Goal: Transaction & Acquisition: Purchase product/service

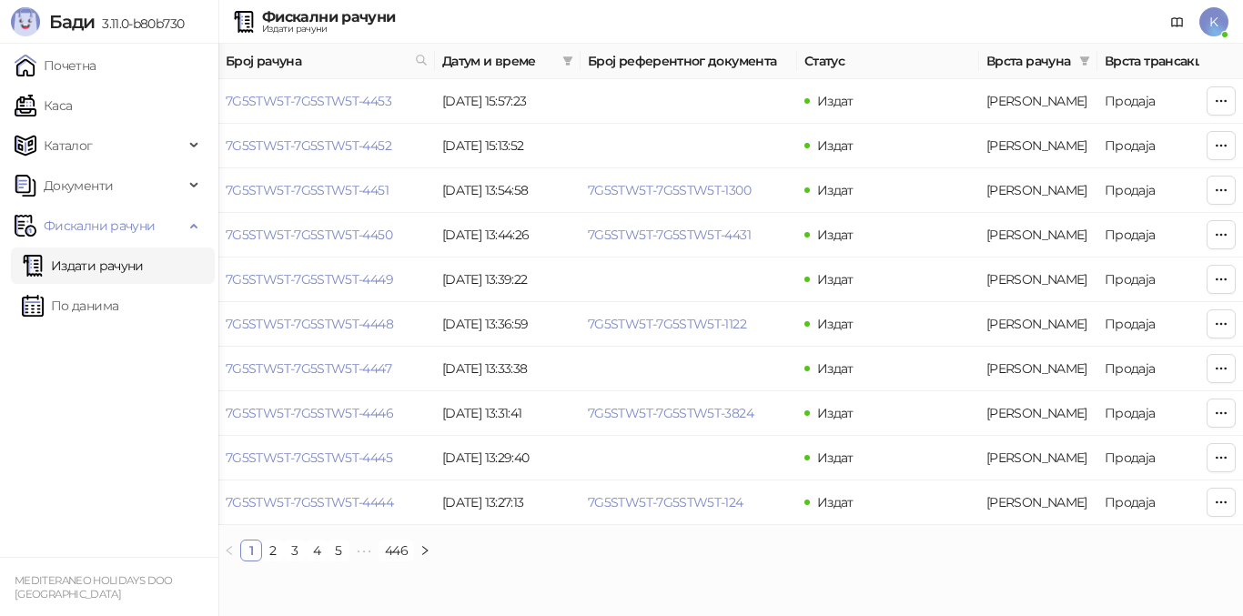
scroll to position [0, 614]
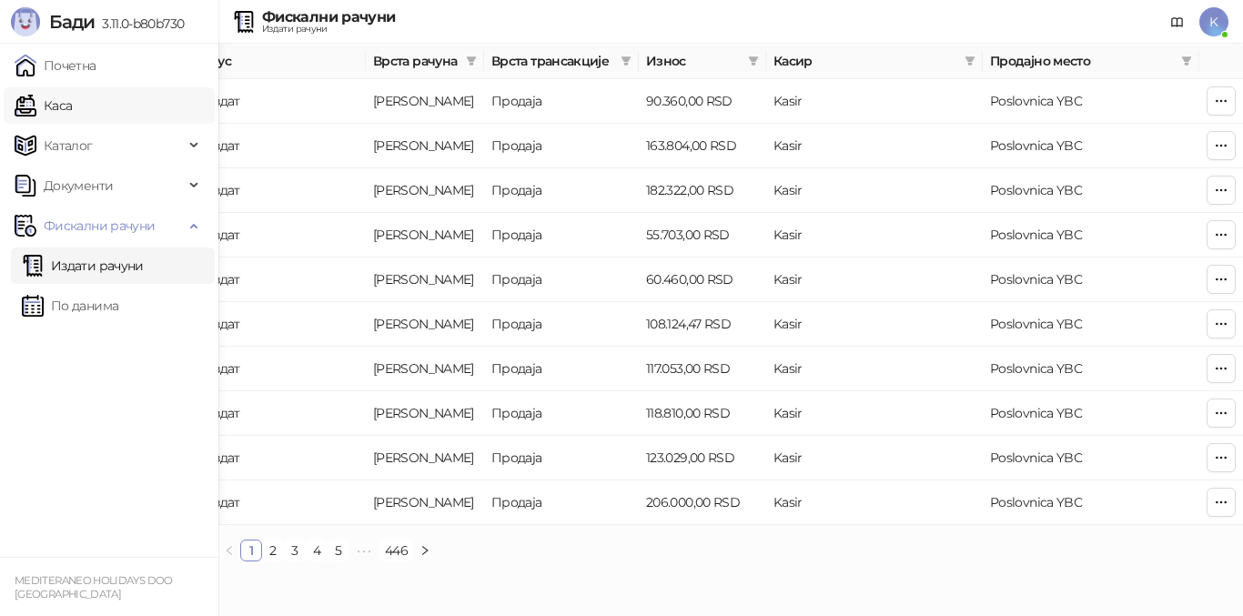
click at [51, 107] on link "Каса" at bounding box center [43, 105] width 57 height 36
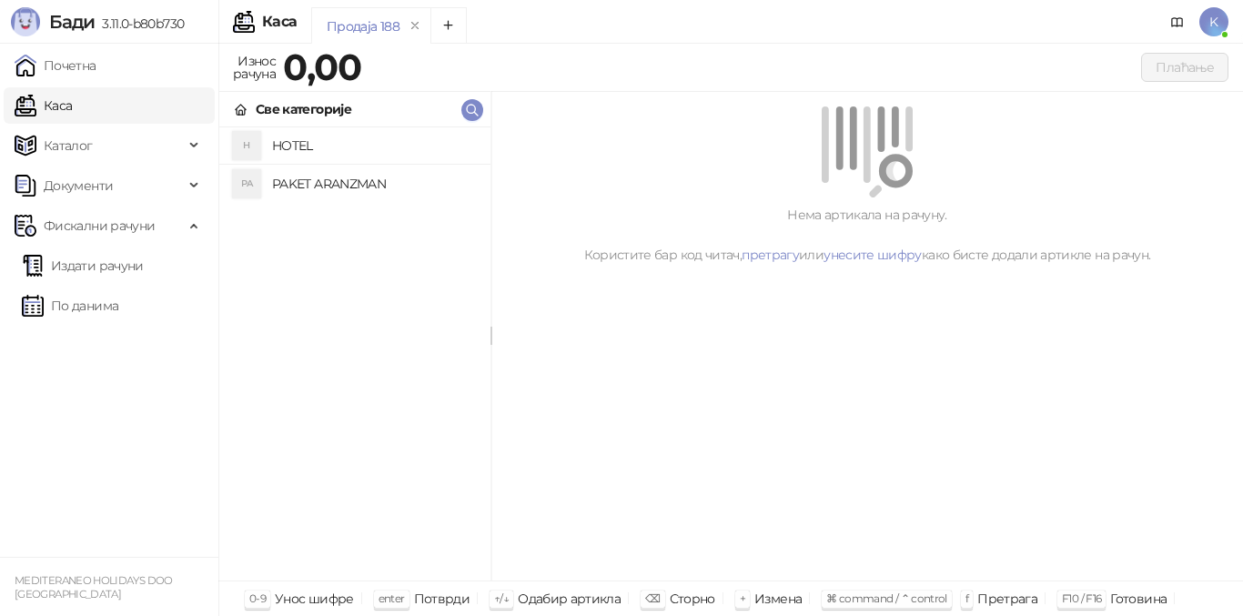
click at [299, 190] on h4 "PAKET ARANZMAN" at bounding box center [374, 183] width 204 height 29
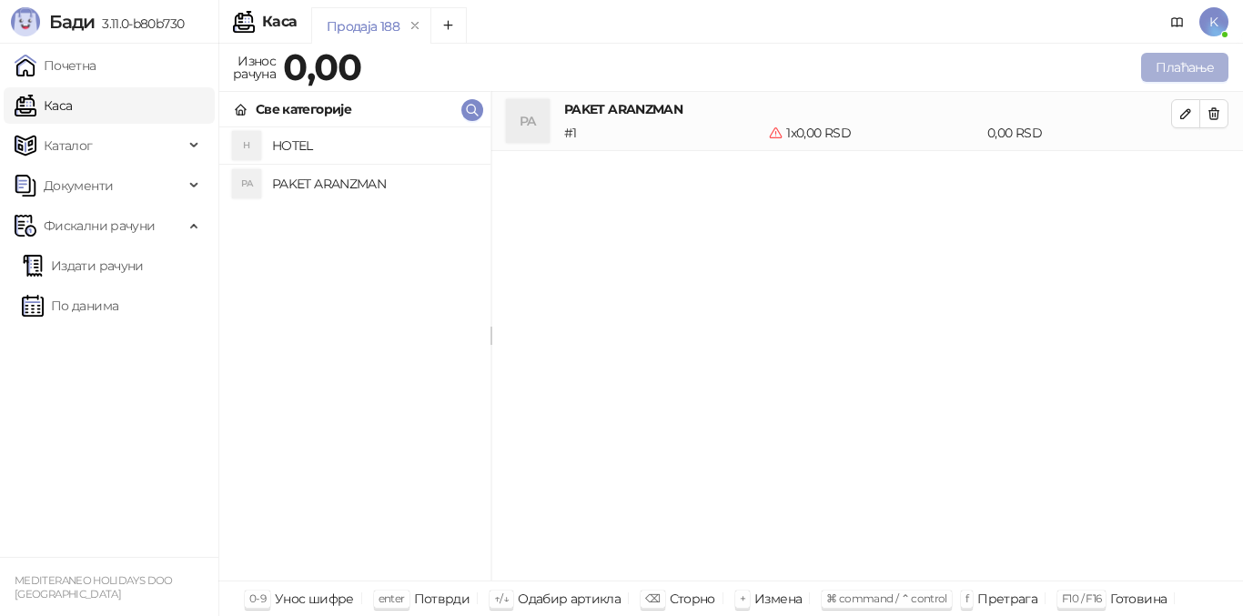
click at [1153, 72] on button "Плаћање" at bounding box center [1184, 67] width 87 height 29
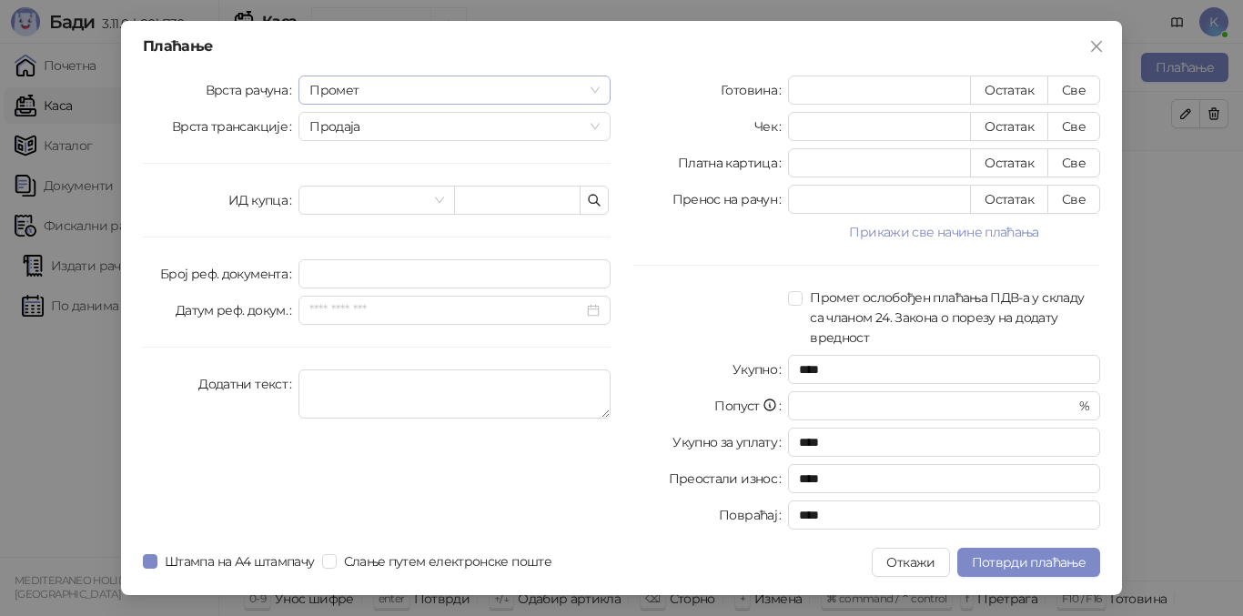
click at [411, 90] on span "Промет" at bounding box center [454, 89] width 290 height 27
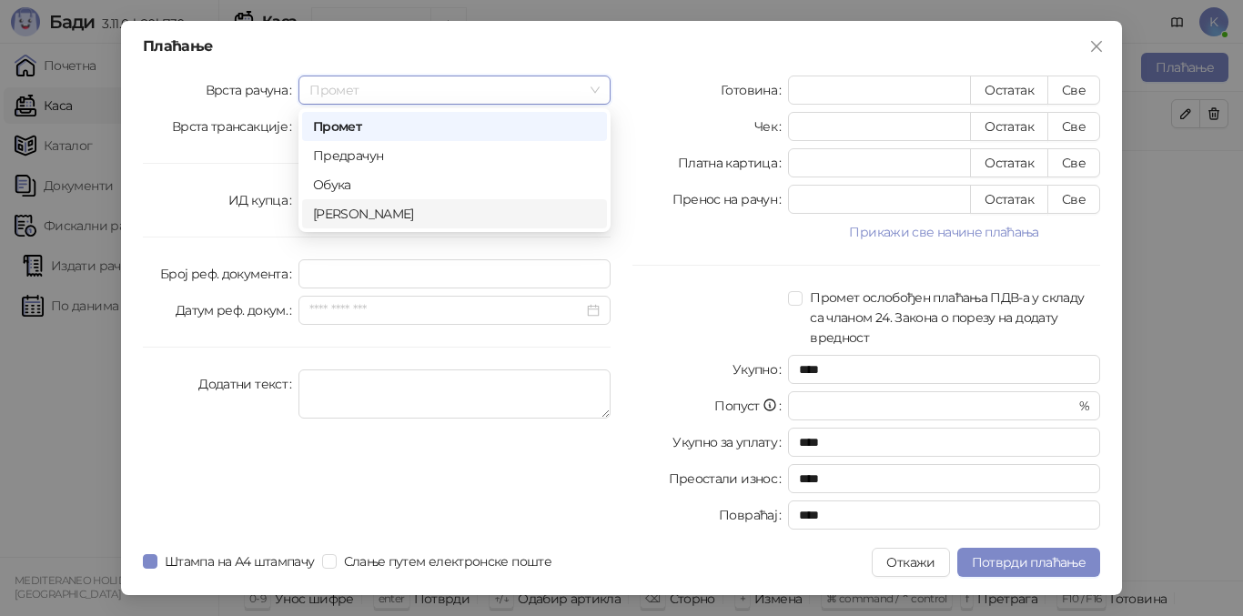
click at [368, 217] on div "[PERSON_NAME]" at bounding box center [454, 214] width 283 height 20
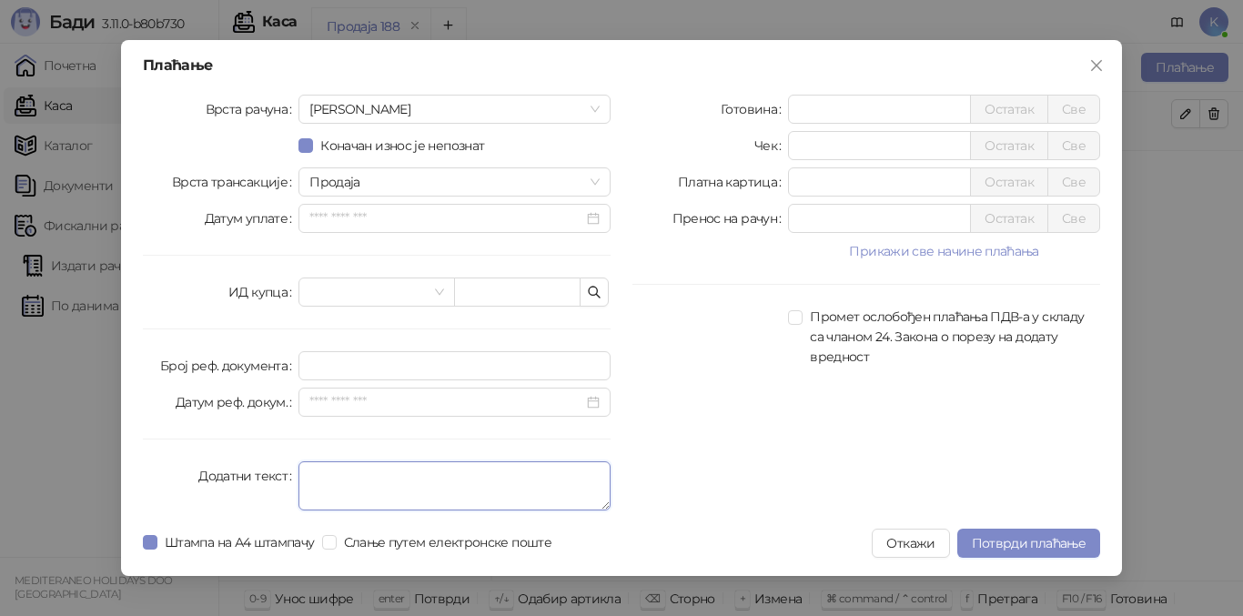
click at [316, 479] on textarea "Додатни текст" at bounding box center [455, 486] width 312 height 49
type textarea "*********"
drag, startPoint x: 815, startPoint y: 183, endPoint x: 766, endPoint y: 184, distance: 49.2
click at [766, 184] on div "Платна картица * Остатак Све" at bounding box center [867, 181] width 468 height 29
type input "******"
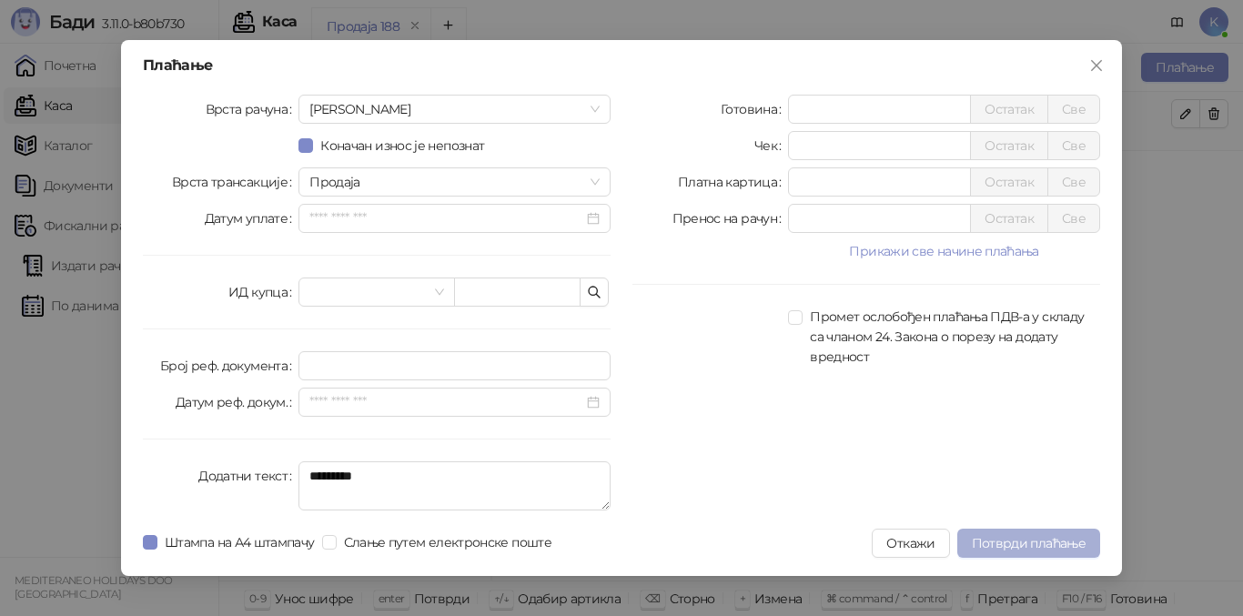
click at [1052, 535] on span "Потврди плаћање" at bounding box center [1029, 543] width 114 height 16
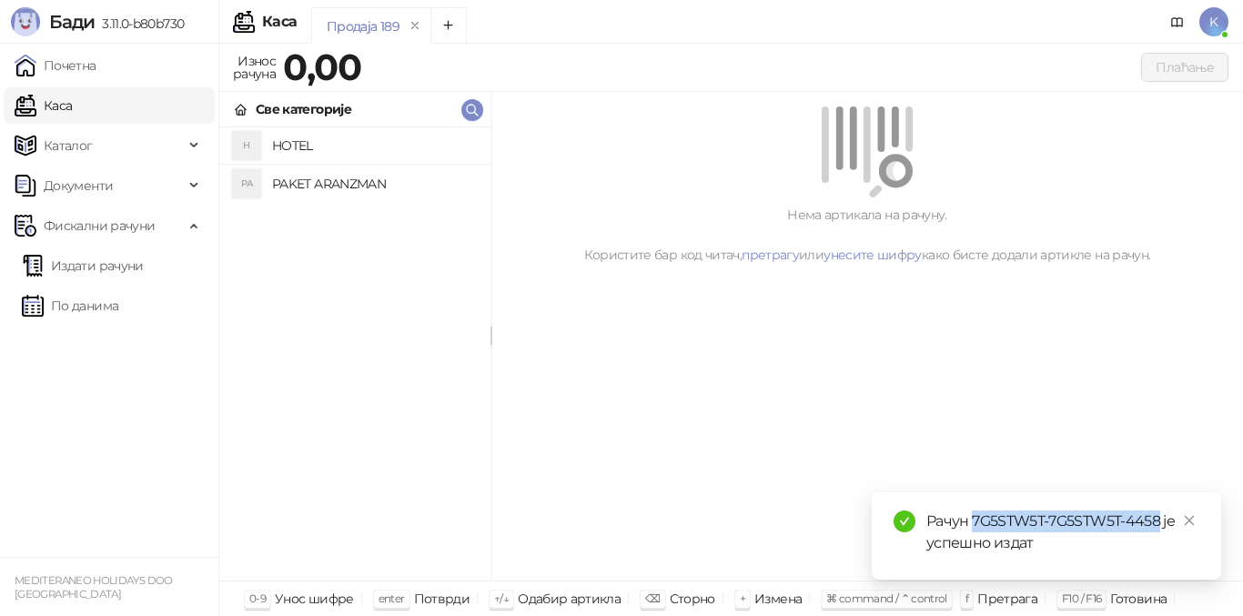
drag, startPoint x: 974, startPoint y: 523, endPoint x: 1162, endPoint y: 517, distance: 188.5
click at [1162, 517] on div "Рачун 7G5STW5T-7G5STW5T-4458 је успешно издат" at bounding box center [1063, 533] width 273 height 44
copy div "7G5STW5T-7G5STW5T-4458"
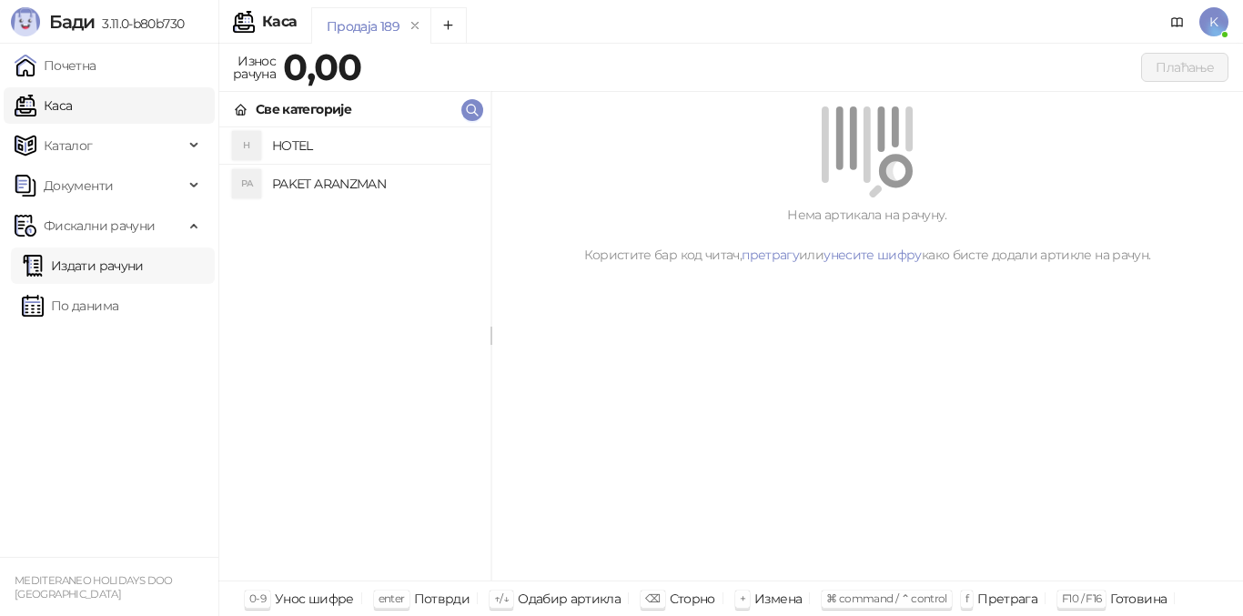
click at [93, 276] on link "Издати рачуни" at bounding box center [83, 266] width 122 height 36
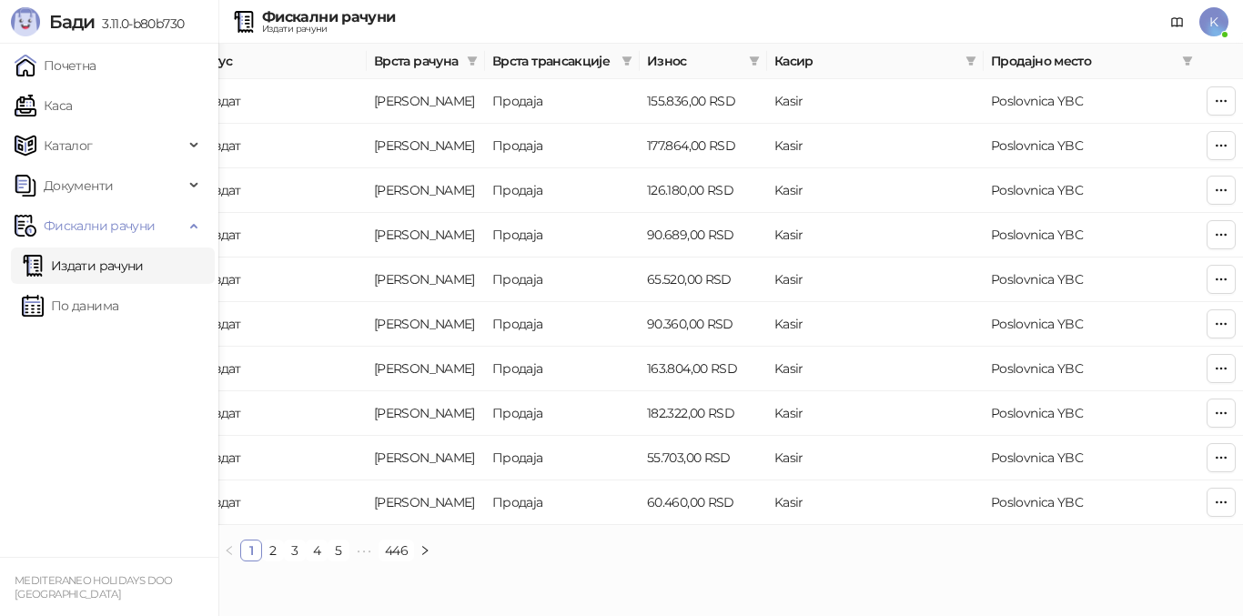
scroll to position [0, 614]
click at [1223, 104] on icon "button" at bounding box center [1221, 101] width 15 height 15
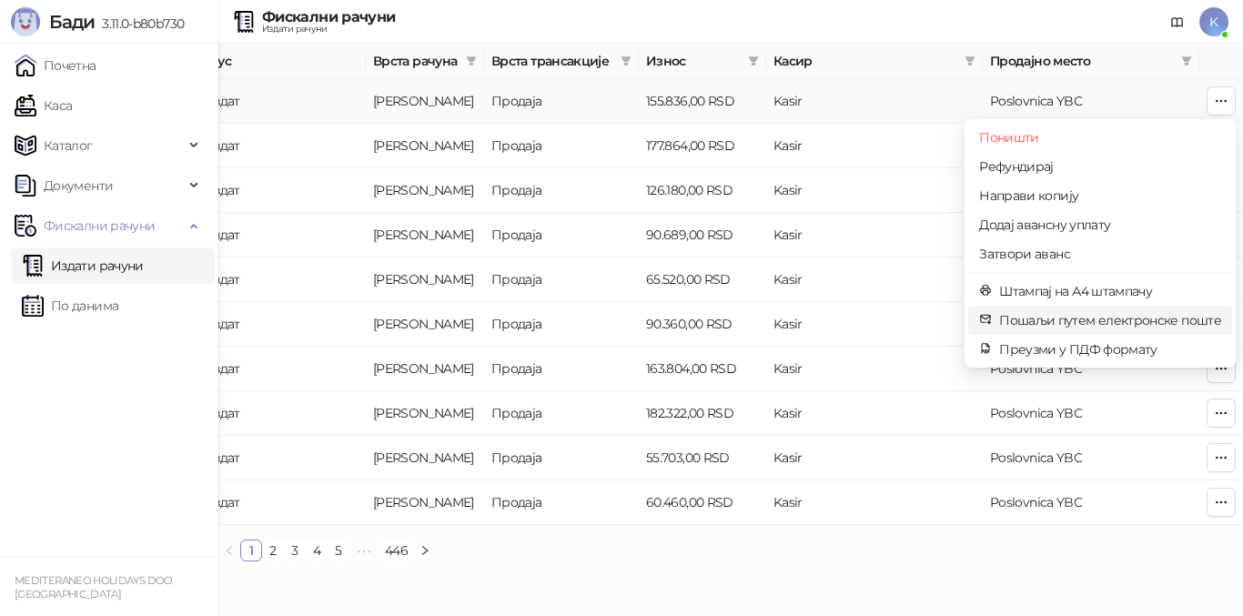
click at [1029, 316] on span "Пошаљи путем електронске поште" at bounding box center [1110, 320] width 222 height 20
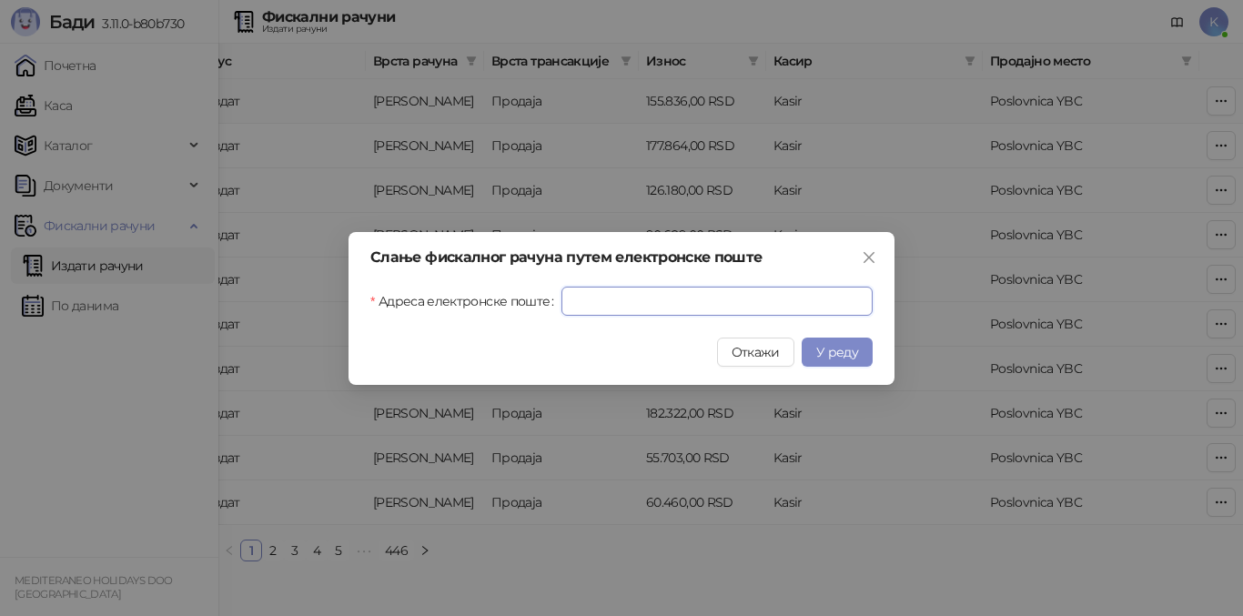
click at [680, 301] on input "Адреса електронске поште" at bounding box center [717, 301] width 311 height 29
paste input "**********"
type input "**********"
click at [823, 350] on span "У реду" at bounding box center [838, 352] width 42 height 16
